Goal: Task Accomplishment & Management: Complete application form

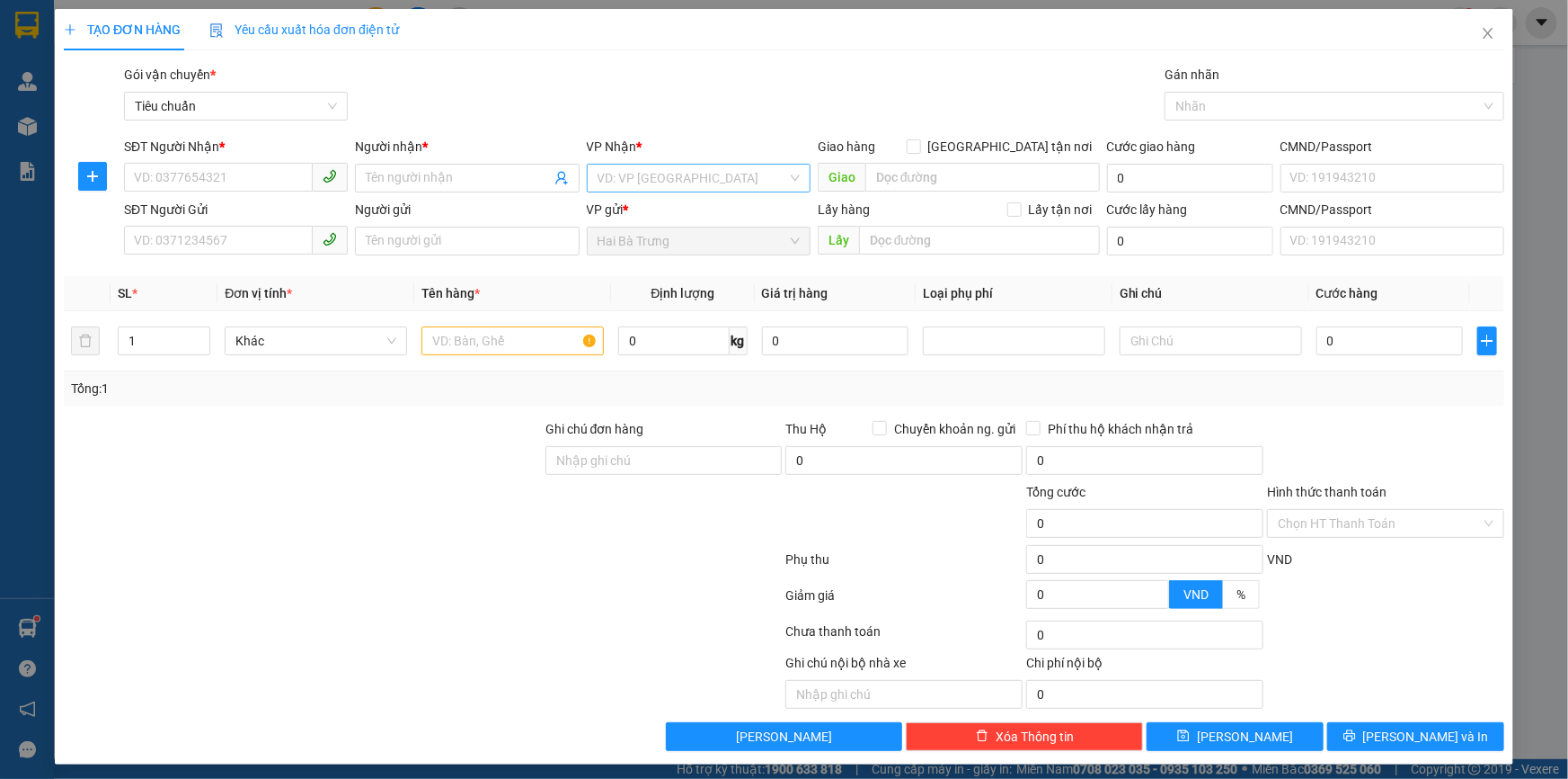
click at [652, 180] on input "search" at bounding box center [692, 178] width 190 height 27
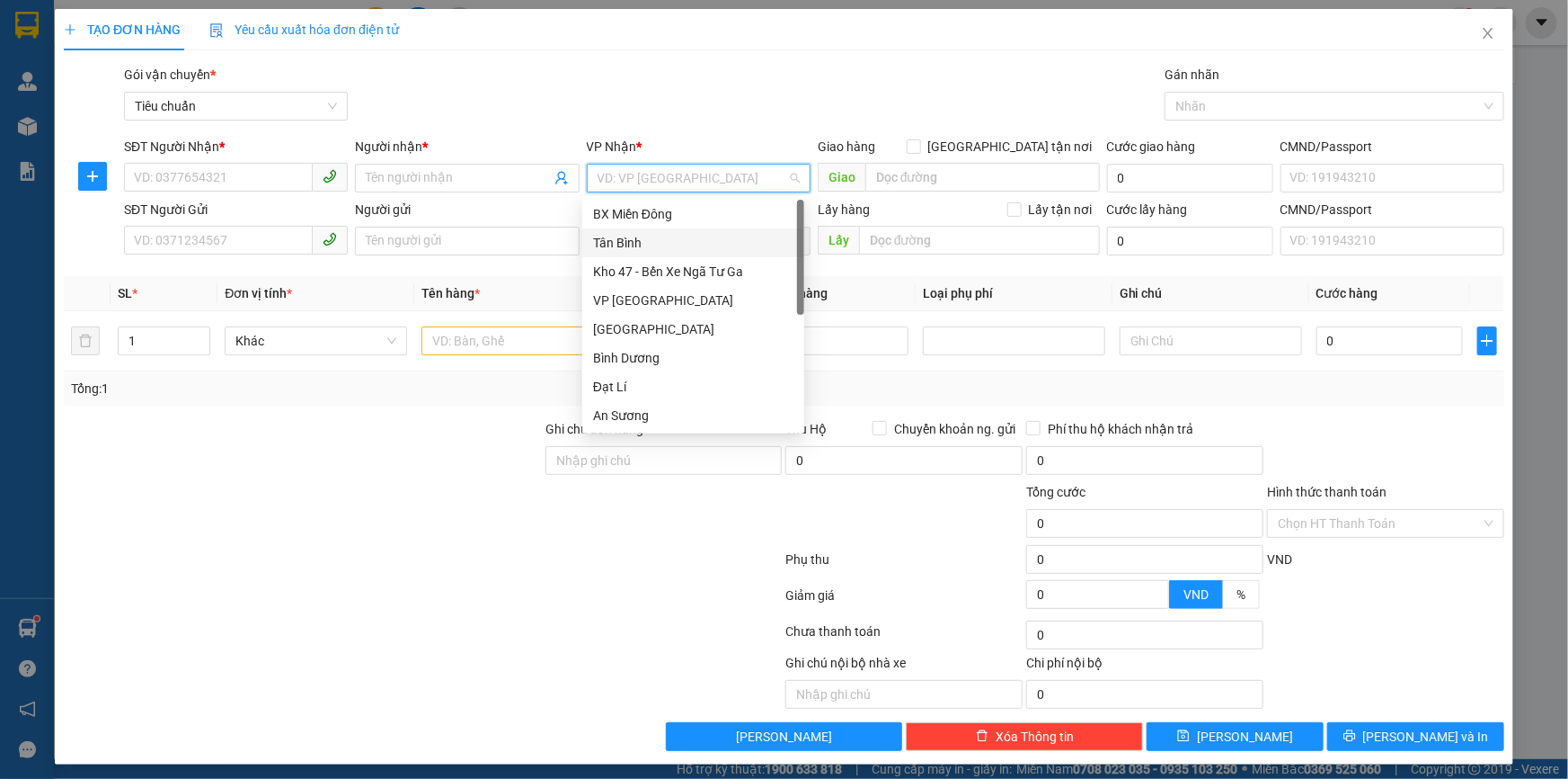
click at [635, 234] on div "Tân Bình" at bounding box center [693, 243] width 201 height 20
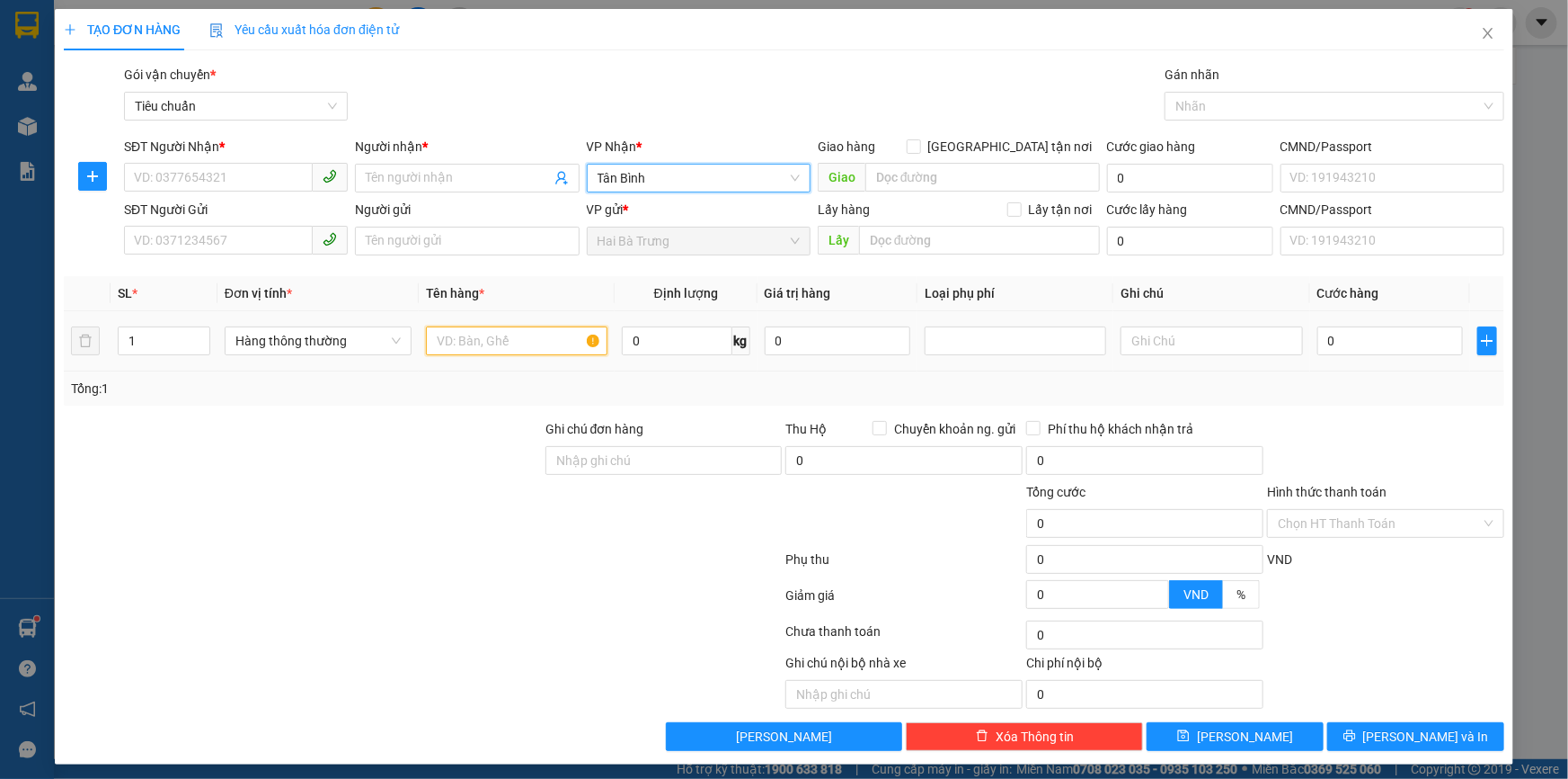
click at [471, 351] on input "text" at bounding box center [517, 341] width 182 height 29
type input "vc"
click at [692, 344] on input "0" at bounding box center [678, 341] width 111 height 29
type input "20"
click at [395, 698] on div at bounding box center [273, 680] width 422 height 55
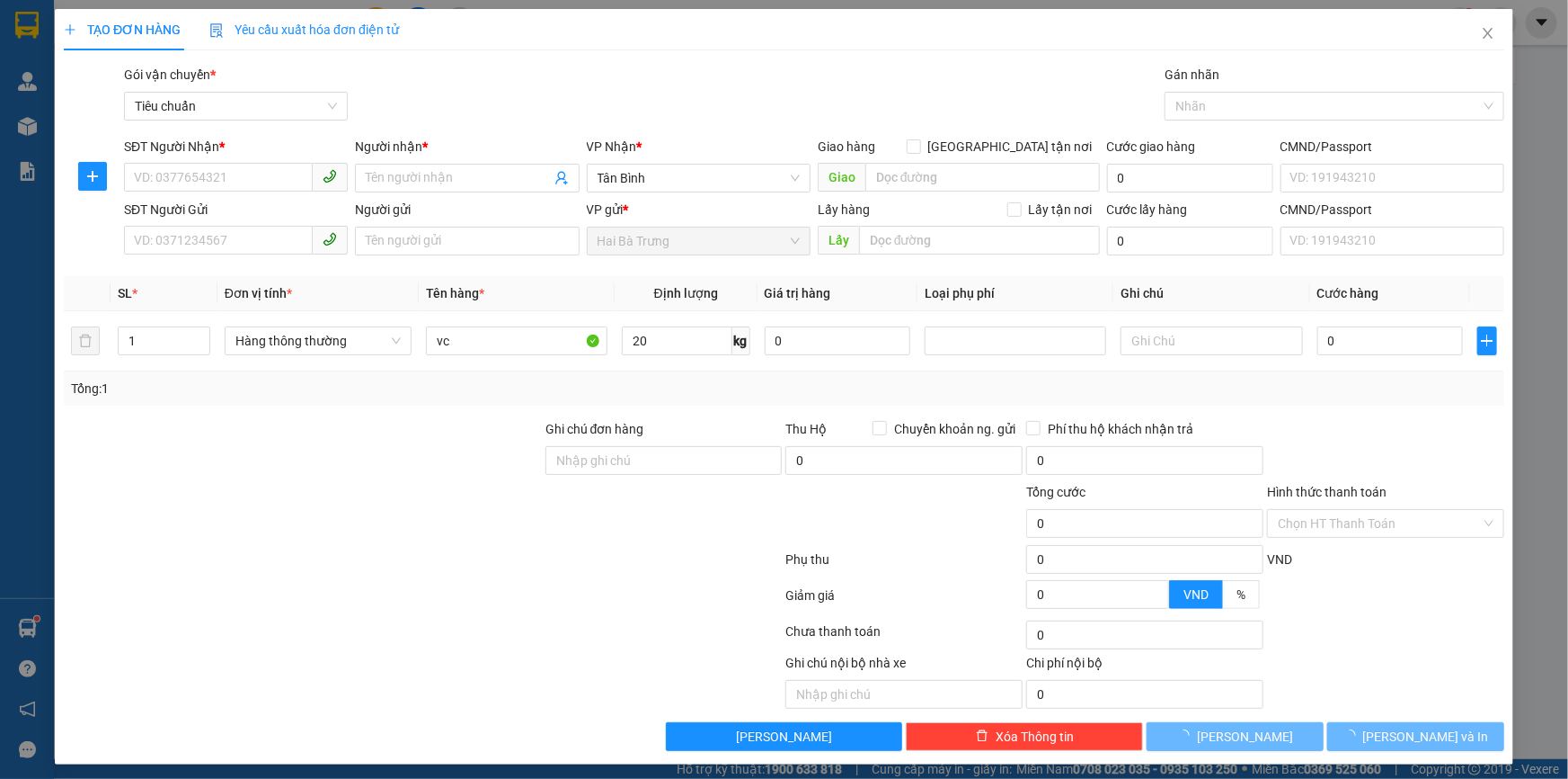
type input "55.000"
